Goal: Task Accomplishment & Management: Use online tool/utility

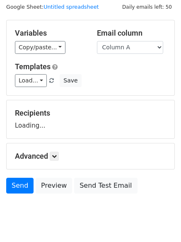
scroll to position [47, 0]
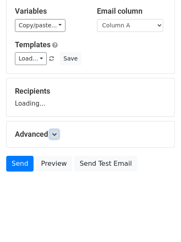
click at [57, 135] on icon at bounding box center [54, 134] width 5 height 5
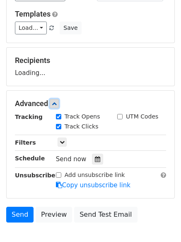
scroll to position [115, 0]
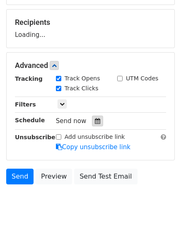
click at [95, 120] on icon at bounding box center [97, 121] width 5 height 6
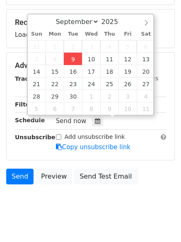
type input "2025-09-09 12:00"
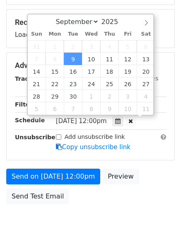
scroll to position [0, 0]
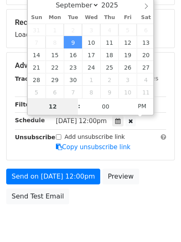
type input "4"
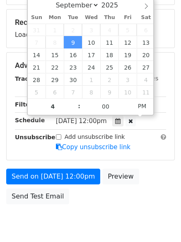
type input "2025-09-09 16:00"
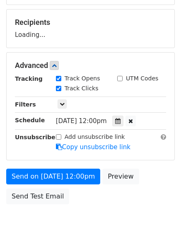
click at [90, 201] on div "Send on Sep 9 at 12:00pm Preview Send Test Email" at bounding box center [90, 188] width 181 height 40
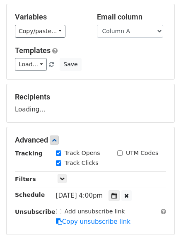
scroll to position [33, 0]
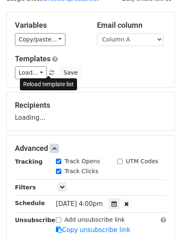
click at [48, 69] on link at bounding box center [51, 72] width 7 height 6
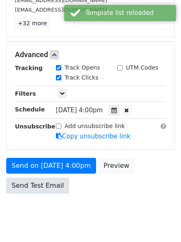
scroll to position [181, 0]
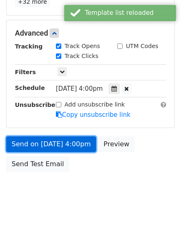
click at [72, 149] on link "Send on Sep 9 at 4:00pm" at bounding box center [51, 144] width 90 height 16
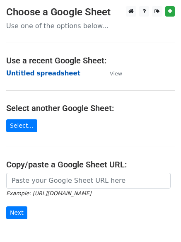
click at [41, 74] on strong "Untitled spreadsheet" at bounding box center [43, 72] width 74 height 7
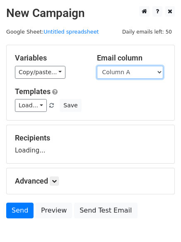
drag, startPoint x: 140, startPoint y: 74, endPoint x: 134, endPoint y: 84, distance: 11.8
click at [140, 74] on select "Column A Column B Column C Column D" at bounding box center [130, 72] width 66 height 13
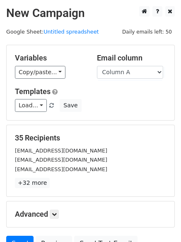
click at [130, 95] on h5 "Templates" at bounding box center [90, 91] width 151 height 9
click at [133, 72] on select "Column A Column B Column C Column D" at bounding box center [130, 72] width 66 height 13
click at [97, 66] on select "Column A Column B Column C Column D" at bounding box center [130, 72] width 66 height 13
click at [129, 77] on select "Column A Column B Column C Column D" at bounding box center [130, 72] width 66 height 13
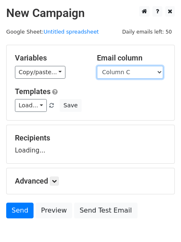
select select "Column B"
click at [97, 66] on select "Column A Column B Column C Column D" at bounding box center [130, 72] width 66 height 13
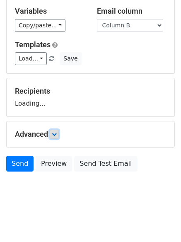
click at [59, 135] on link at bounding box center [54, 133] width 9 height 9
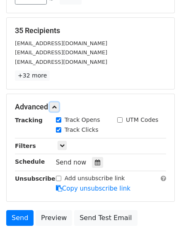
scroll to position [160, 0]
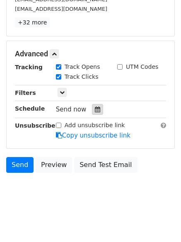
click at [97, 110] on div at bounding box center [97, 109] width 11 height 11
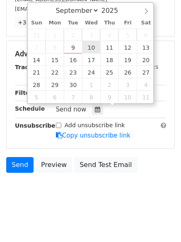
type input "2025-09-10 12:00"
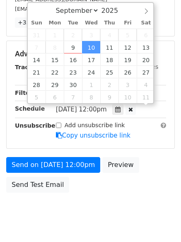
scroll to position [0, 0]
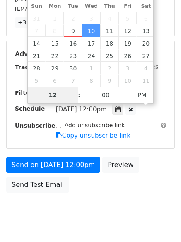
type input "5"
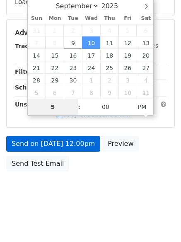
scroll to position [148, 0]
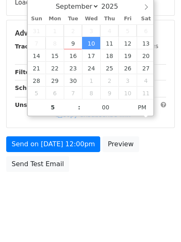
type input "2025-09-10 17:00"
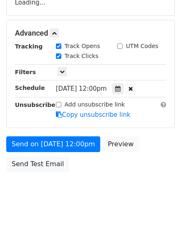
click at [98, 184] on body "New Campaign Daily emails left: 50 Google Sheet: Untitled spreadsheet Variables…" at bounding box center [90, 34] width 181 height 350
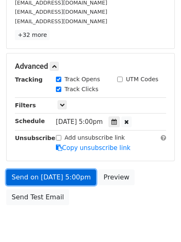
click at [73, 176] on link "Send on Sep 10 at 5:00pm" at bounding box center [51, 177] width 90 height 16
click at [69, 176] on link "Send on Sep 10 at 5:00pm" at bounding box center [51, 177] width 90 height 16
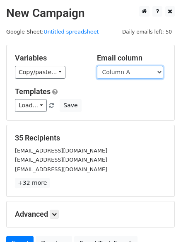
click at [117, 72] on select "Column A Column B Column C Column D" at bounding box center [130, 72] width 66 height 13
select select "Column C"
click at [97, 66] on select "Column A Column B Column C Column D" at bounding box center [130, 72] width 66 height 13
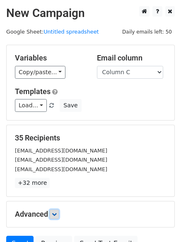
click at [52, 215] on link at bounding box center [54, 213] width 9 height 9
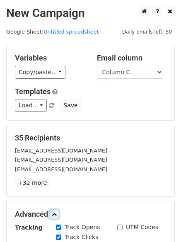
scroll to position [158, 0]
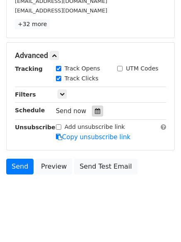
click at [95, 109] on icon at bounding box center [97, 111] width 5 height 6
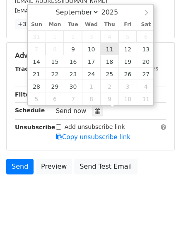
type input "2025-09-11 12:00"
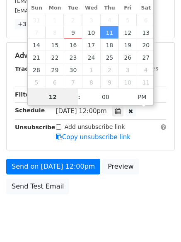
scroll to position [0, 0]
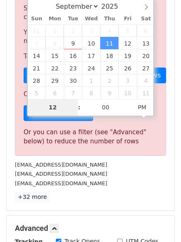
type input "6"
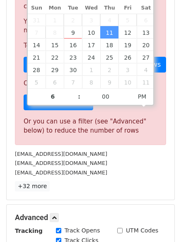
type input "2025-09-11 18:00"
click at [116, 185] on p "+32 more" at bounding box center [90, 186] width 151 height 10
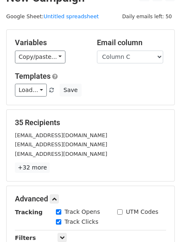
scroll to position [139, 0]
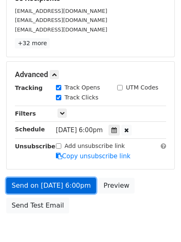
click at [73, 182] on link "Send on Sep 11 at 6:00pm" at bounding box center [51, 185] width 90 height 16
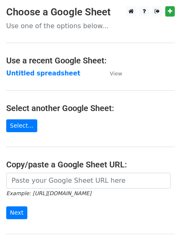
click at [48, 67] on main "Choose a Google Sheet Use one of the options below... Use a recent Google Sheet…" at bounding box center [90, 134] width 181 height 257
click at [50, 72] on strong "Untitled spreadsheet" at bounding box center [43, 72] width 74 height 7
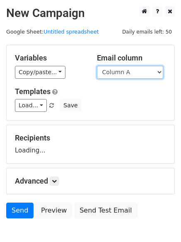
click at [132, 73] on select "Column A Column B Column C Column D" at bounding box center [130, 72] width 66 height 13
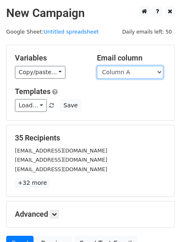
click at [133, 77] on select "Column A Column B Column C Column D" at bounding box center [130, 72] width 66 height 13
select select "Column D"
click at [97, 66] on select "Column A Column B Column C Column D" at bounding box center [130, 72] width 66 height 13
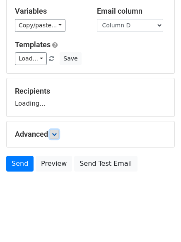
click at [56, 135] on icon at bounding box center [54, 134] width 5 height 5
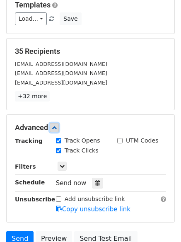
scroll to position [153, 0]
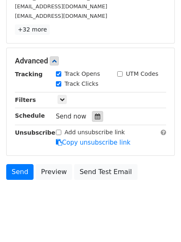
click at [96, 118] on icon at bounding box center [97, 116] width 5 height 6
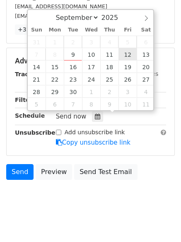
type input "[DATE] 12:00"
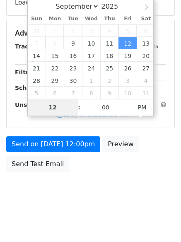
type input "7"
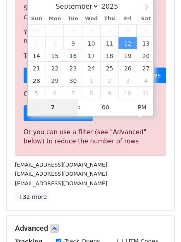
scroll to position [153, 0]
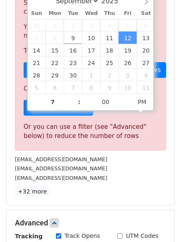
type input "[DATE] 19:00"
click at [97, 196] on p "+32 more" at bounding box center [90, 191] width 151 height 10
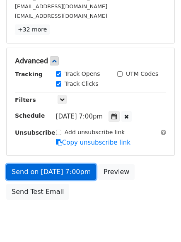
click at [68, 169] on link "Send on [DATE] 7:00pm" at bounding box center [51, 172] width 90 height 16
